Goal: Information Seeking & Learning: Learn about a topic

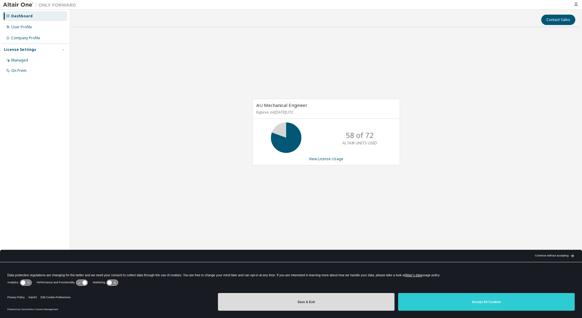
click at [317, 298] on button "Save & Exit" at bounding box center [306, 302] width 176 height 18
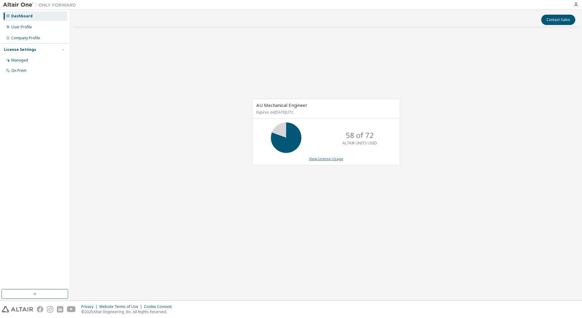
click at [328, 158] on link "View License Usage" at bounding box center [326, 158] width 34 height 5
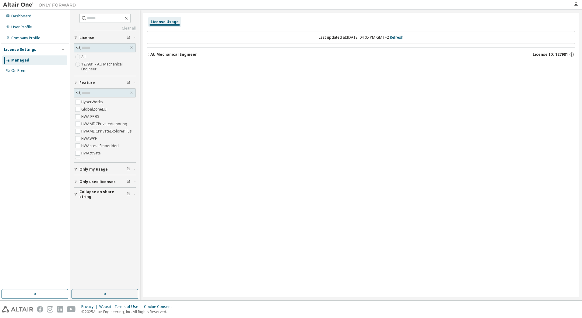
click at [148, 55] on icon "button" at bounding box center [149, 55] width 4 height 4
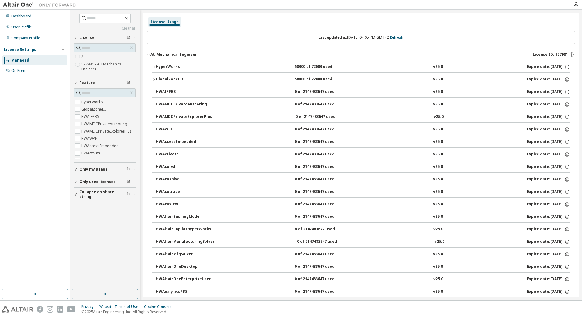
click at [155, 68] on icon "button" at bounding box center [154, 67] width 4 height 4
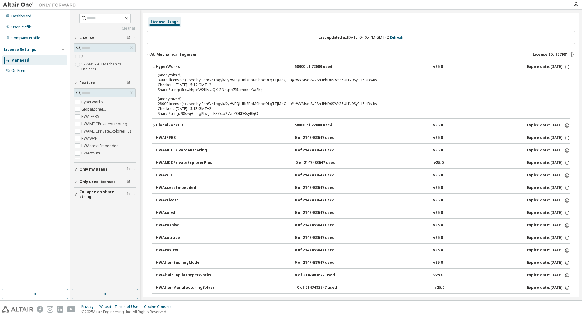
click at [203, 80] on div "(anonymized) 30000 license(s) used by FghWe1ogyk/9yzWFQHIBi7PpM9hbo91gTTJMqQ==@…" at bounding box center [354, 77] width 392 height 10
click at [173, 101] on div "(anonymized) 28000 license(s) used by FghWe1ogyk/9yzWFQHIBi7PpM9hbo91gTTJMqQ==@…" at bounding box center [354, 101] width 392 height 10
click at [155, 127] on icon "button" at bounding box center [154, 126] width 4 height 4
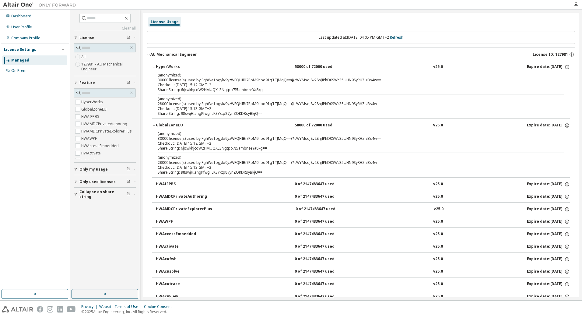
click at [564, 68] on icon "button" at bounding box center [566, 66] width 5 height 5
click at [424, 70] on button "HyperWorks 58000 of 72000 used v25.0 Expire date: 2025-10-15" at bounding box center [360, 66] width 417 height 13
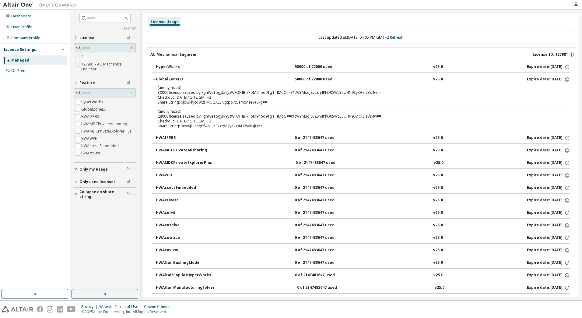
click at [167, 22] on div "License Usage" at bounding box center [165, 21] width 28 height 5
click at [33, 72] on div "On Prem" at bounding box center [34, 71] width 65 height 10
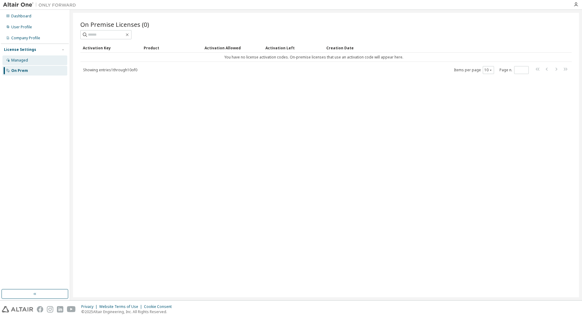
click at [35, 62] on div "Managed" at bounding box center [34, 60] width 65 height 10
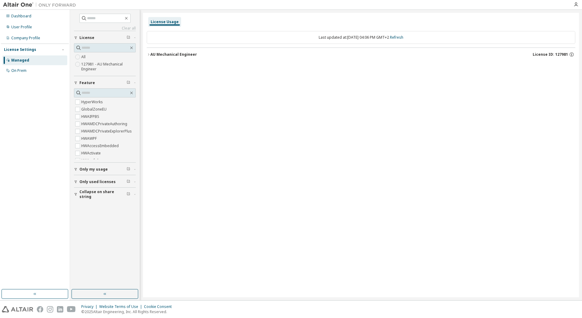
click at [149, 55] on icon "button" at bounding box center [149, 55] width 4 height 4
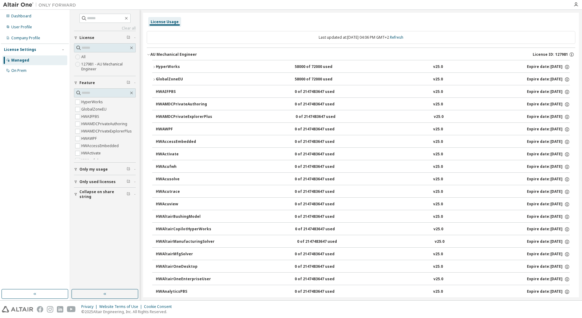
click at [152, 77] on button "GlobalZoneEU 58000 of 72000 used v25.0 Expire date: 2025-10-15" at bounding box center [360, 79] width 417 height 13
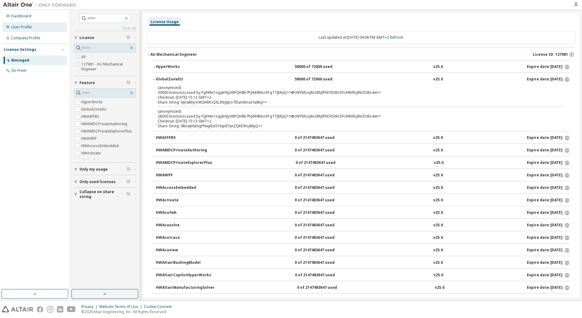
click at [30, 26] on div "User Profile" at bounding box center [21, 27] width 21 height 5
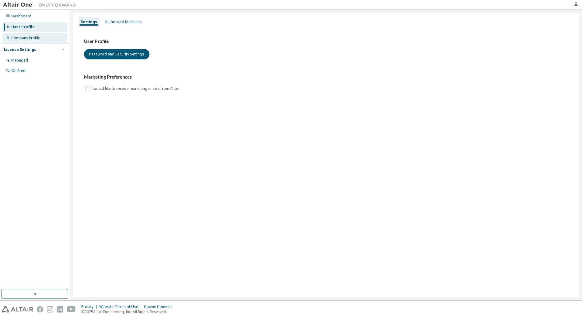
click at [35, 37] on div "Company Profile" at bounding box center [25, 38] width 29 height 5
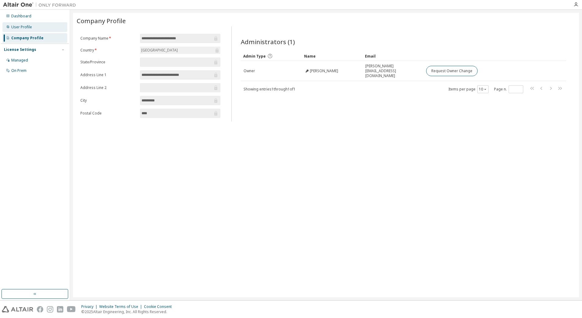
click at [31, 27] on div "User Profile" at bounding box center [34, 27] width 65 height 10
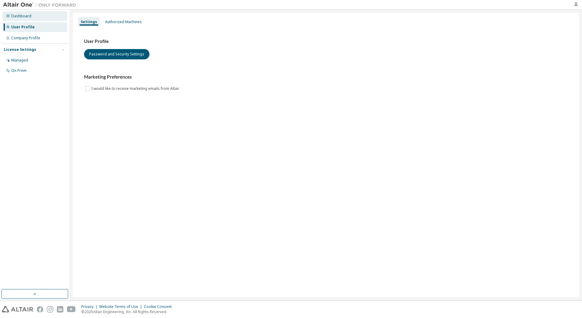
click at [28, 16] on div "Dashboard" at bounding box center [21, 16] width 20 height 5
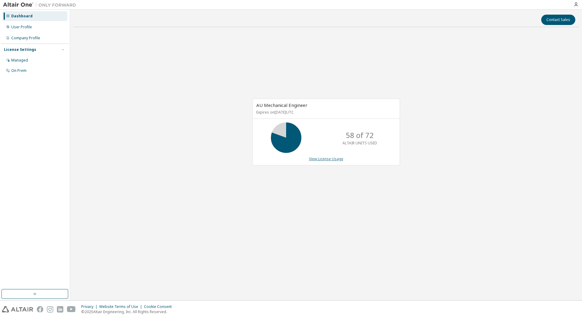
click at [320, 158] on link "View License Usage" at bounding box center [326, 158] width 34 height 5
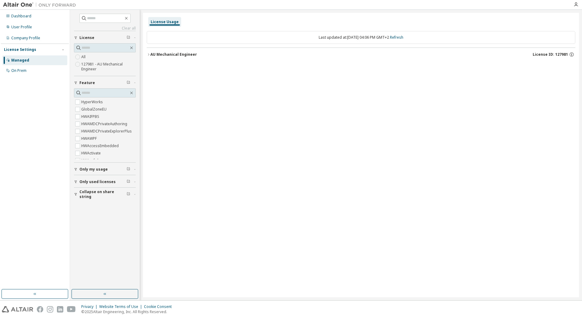
click at [149, 54] on icon "button" at bounding box center [149, 55] width 4 height 4
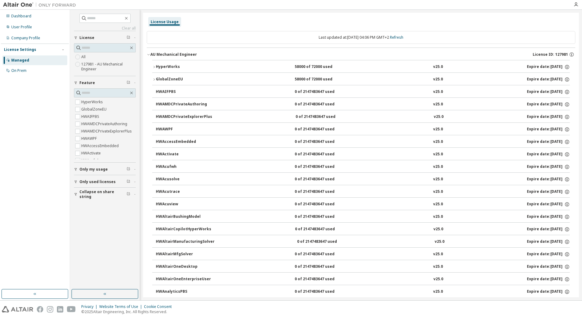
click at [154, 79] on icon "button" at bounding box center [154, 80] width 4 height 4
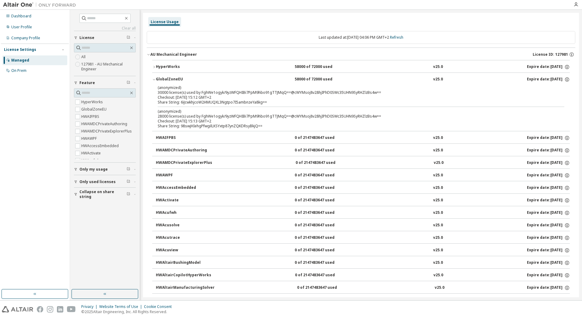
click at [153, 68] on icon "button" at bounding box center [154, 67] width 4 height 4
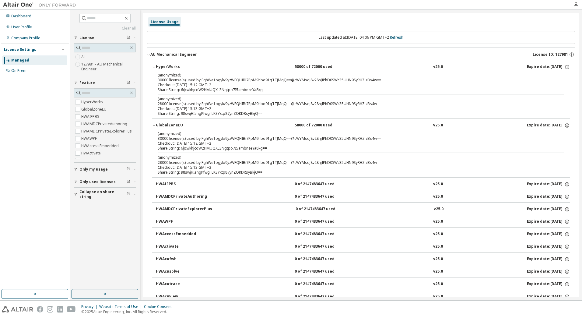
click at [176, 74] on p "(anonymized)" at bounding box center [354, 74] width 392 height 5
click at [174, 79] on div "(anonymized) 30000 license(s) used by FghWe1ogyk/9yzWFQHIBi7PpM9hbo91gTTJMqQ==@…" at bounding box center [354, 77] width 392 height 10
drag, startPoint x: 174, startPoint y: 79, endPoint x: 175, endPoint y: 106, distance: 27.7
click at [175, 106] on div "Checkout: 2025-09-11 15:13 GMT+2" at bounding box center [354, 108] width 392 height 5
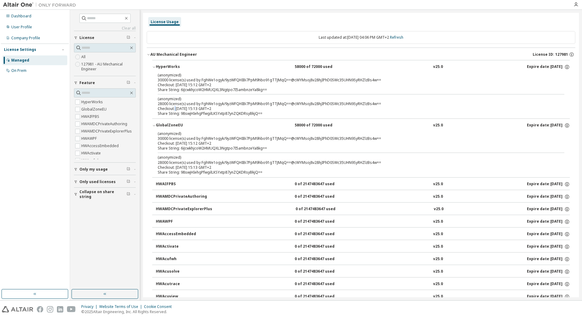
click at [175, 106] on div "Checkout: 2025-09-11 15:13 GMT+2" at bounding box center [354, 108] width 392 height 5
click at [579, 5] on div at bounding box center [575, 4] width 12 height 5
click at [576, 5] on icon "button" at bounding box center [575, 4] width 5 height 5
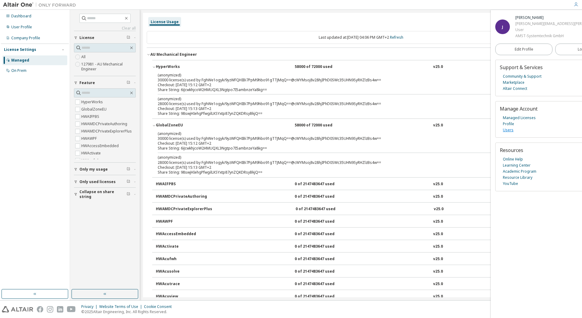
click at [508, 131] on link "Users" at bounding box center [508, 130] width 11 height 6
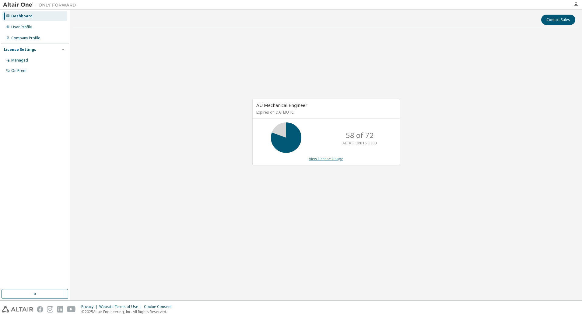
click at [337, 159] on link "View License Usage" at bounding box center [326, 158] width 34 height 5
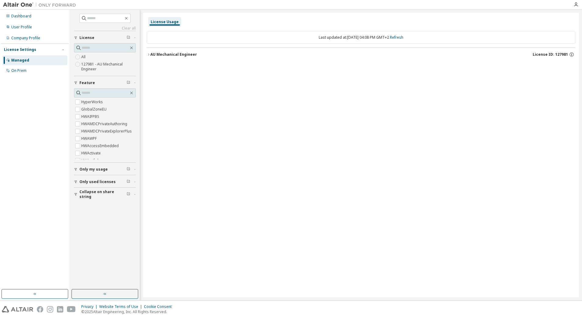
click at [73, 170] on div "Clear all Collapse on share string Only used licenses Only my usage Feature Hyp…" at bounding box center [105, 149] width 68 height 277
click at [76, 169] on icon "button" at bounding box center [76, 169] width 4 height 4
click at [74, 199] on div "Clear all Collapse on share string Only used licenses Only my usage Yes No Feat…" at bounding box center [105, 149] width 68 height 277
click at [75, 199] on icon "button" at bounding box center [76, 199] width 2 height 3
click at [77, 230] on icon "button" at bounding box center [76, 230] width 4 height 4
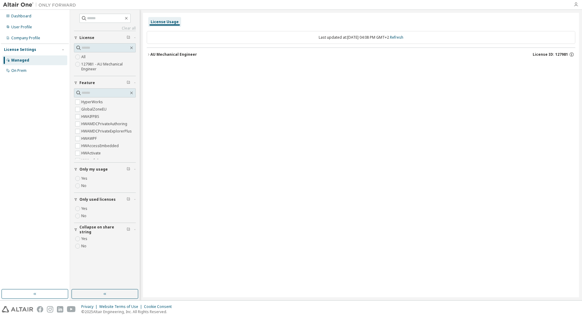
click at [575, 7] on icon "button" at bounding box center [575, 4] width 5 height 5
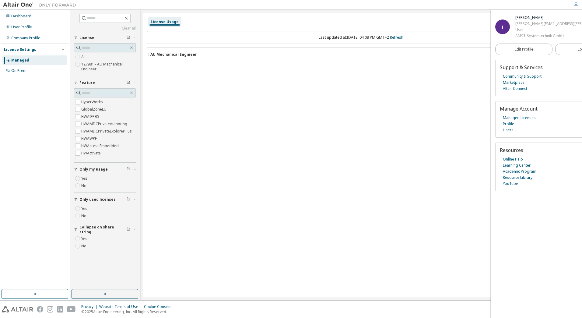
click at [437, 152] on div "License Usage Last updated at: Thu 2025-09-11 04:08 PM GMT+2 Refresh AU Mechani…" at bounding box center [361, 155] width 436 height 284
click at [288, 232] on div "License Usage Last updated at: Thu 2025-09-11 04:08 PM GMT+2 Refresh AU Mechani…" at bounding box center [361, 155] width 436 height 284
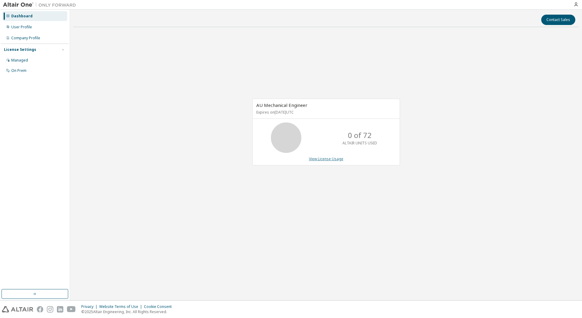
click at [323, 161] on link "View License Usage" at bounding box center [326, 158] width 34 height 5
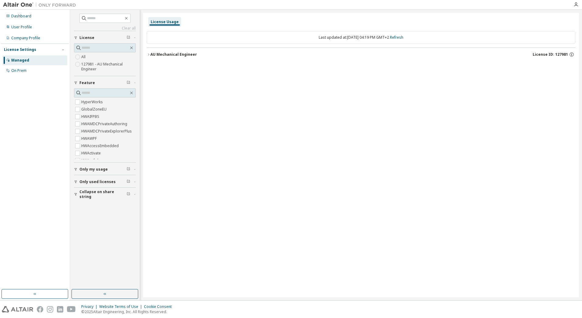
click at [150, 54] on icon "button" at bounding box center [149, 55] width 4 height 4
